Goal: Information Seeking & Learning: Learn about a topic

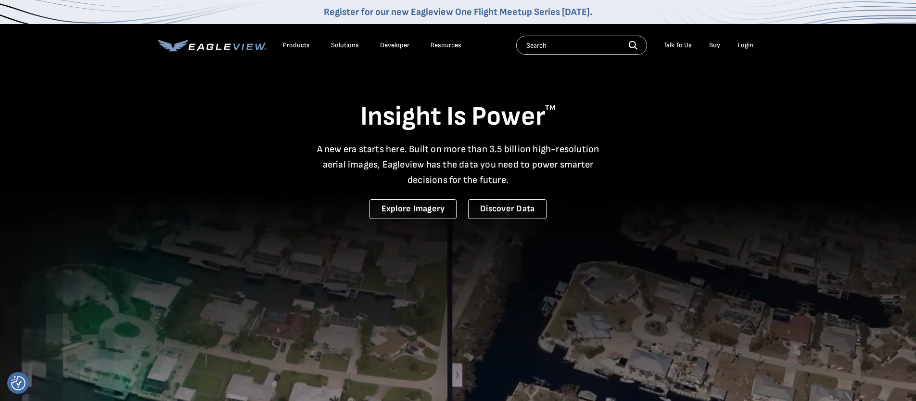
click at [316, 82] on div "Insight Is Power TM A new era starts here. Built on more than 3.5 billion high-…" at bounding box center [458, 142] width 601 height 154
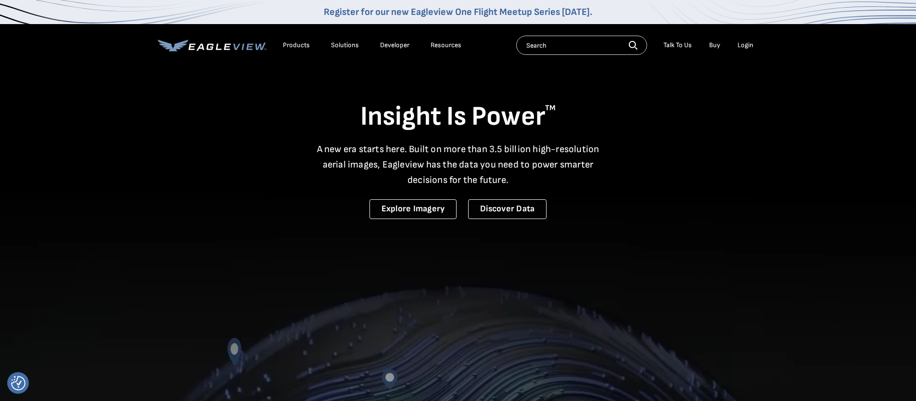
click at [345, 44] on div "Solutions" at bounding box center [345, 45] width 28 height 9
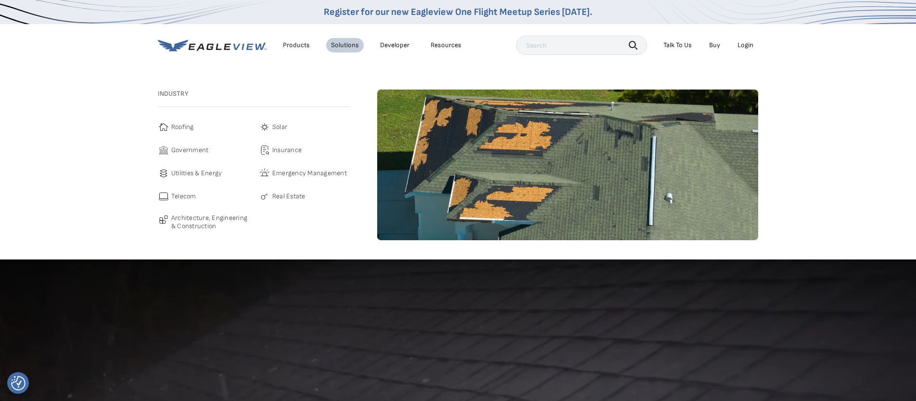
click at [280, 150] on span "Insurance" at bounding box center [286, 150] width 29 height 12
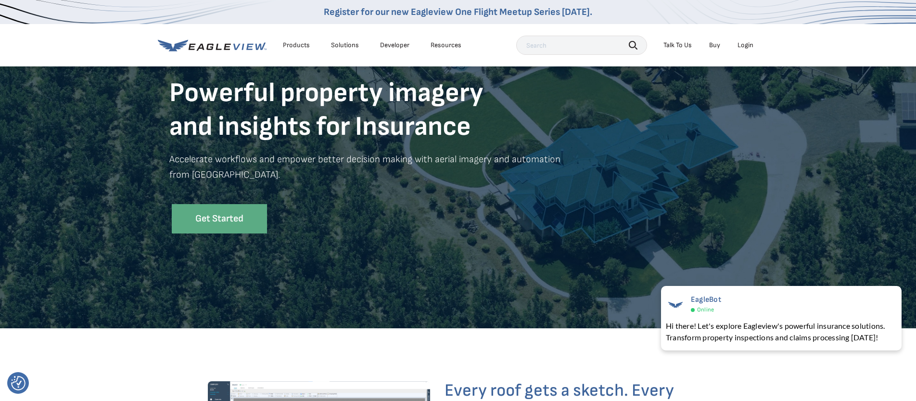
scroll to position [75, 0]
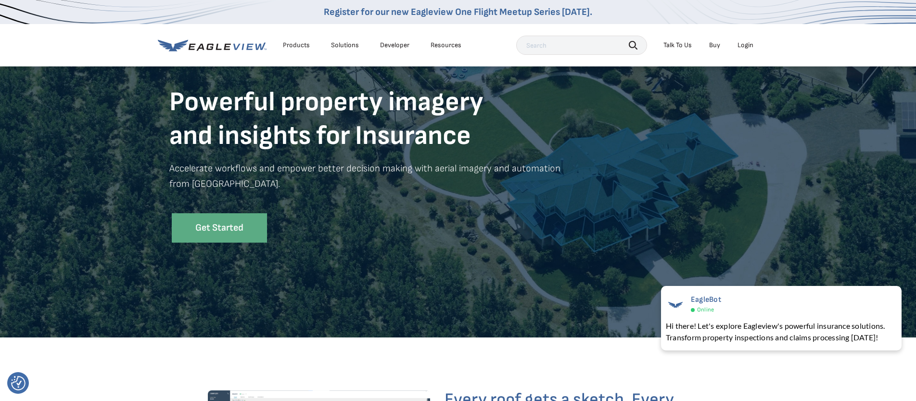
click at [546, 46] on input "text" at bounding box center [581, 45] width 131 height 19
type input "accuracy"
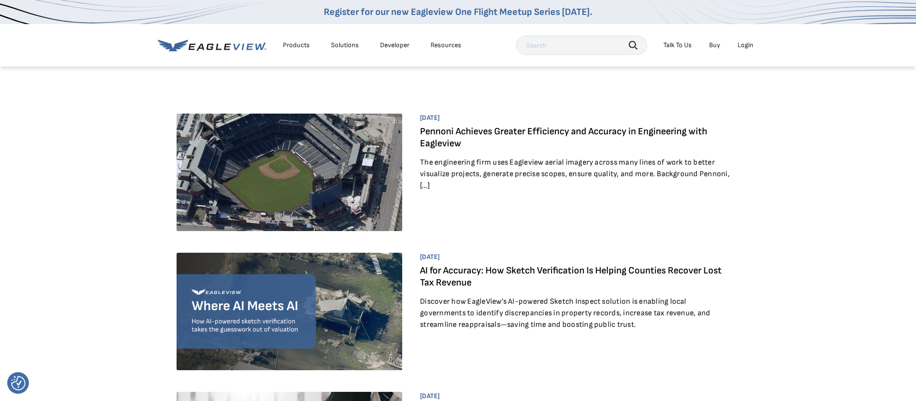
click at [540, 49] on input "text" at bounding box center [581, 45] width 131 height 19
click at [443, 43] on div "Resources" at bounding box center [446, 45] width 31 height 9
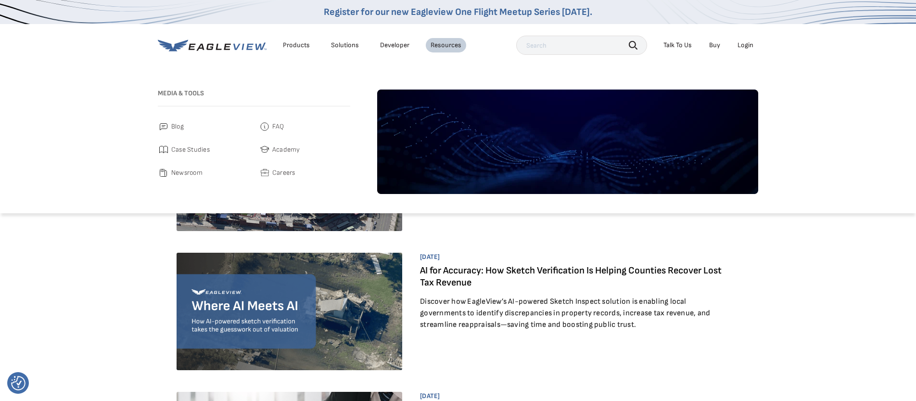
click at [177, 122] on span "Blog" at bounding box center [177, 127] width 13 height 12
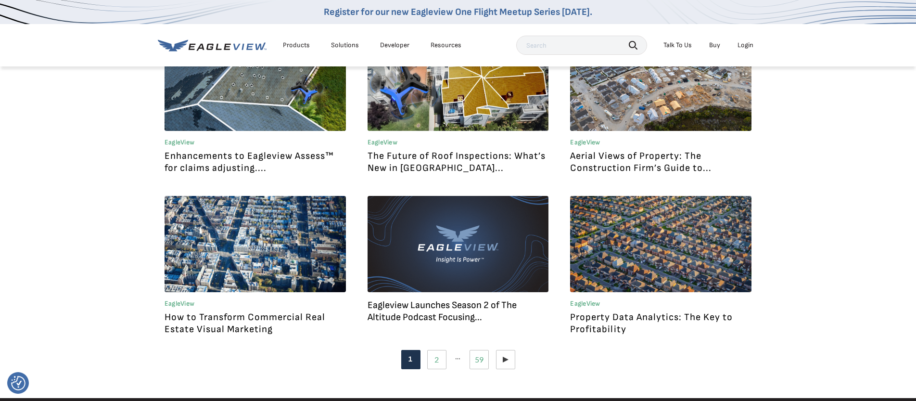
scroll to position [939, 0]
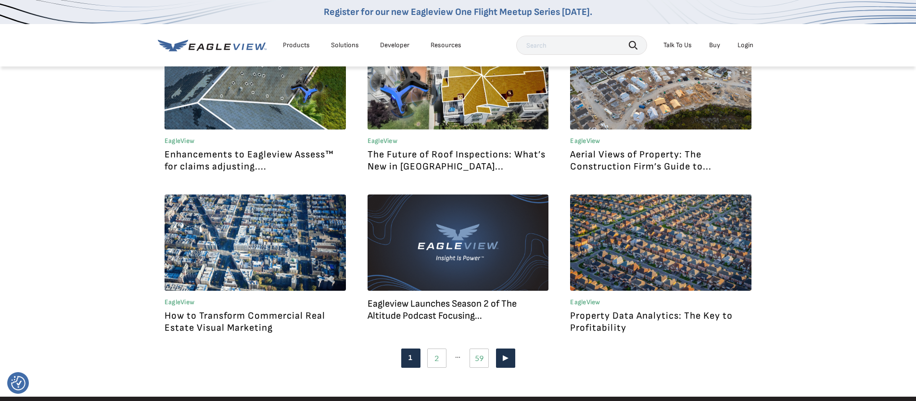
click at [502, 362] on link "Next" at bounding box center [505, 357] width 19 height 19
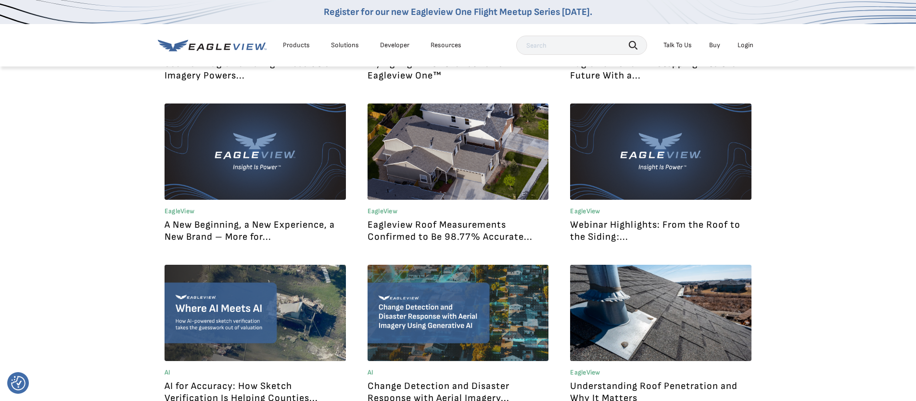
scroll to position [542, 0]
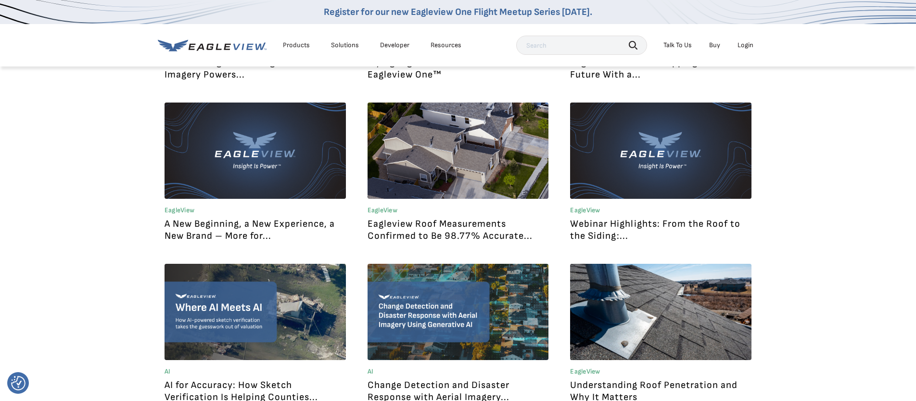
click at [411, 232] on link "Eagleview Roof Measurements Confirmed to Be 98.77% Accurate..." at bounding box center [450, 230] width 165 height 24
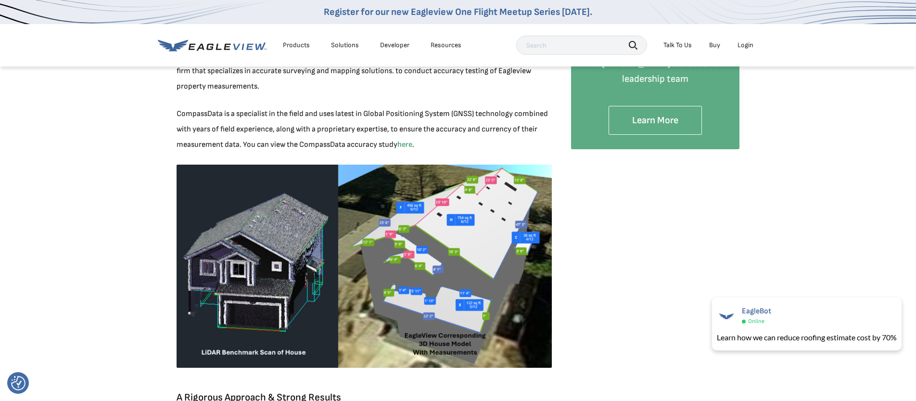
scroll to position [361, 0]
